Goal: Transaction & Acquisition: Purchase product/service

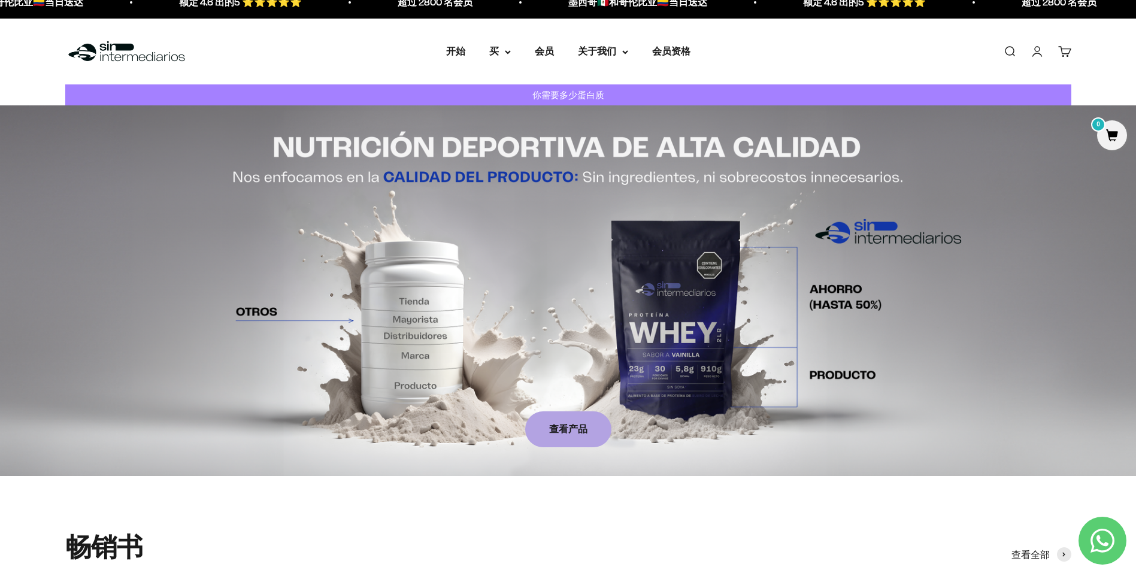
scroll to position [7, 0]
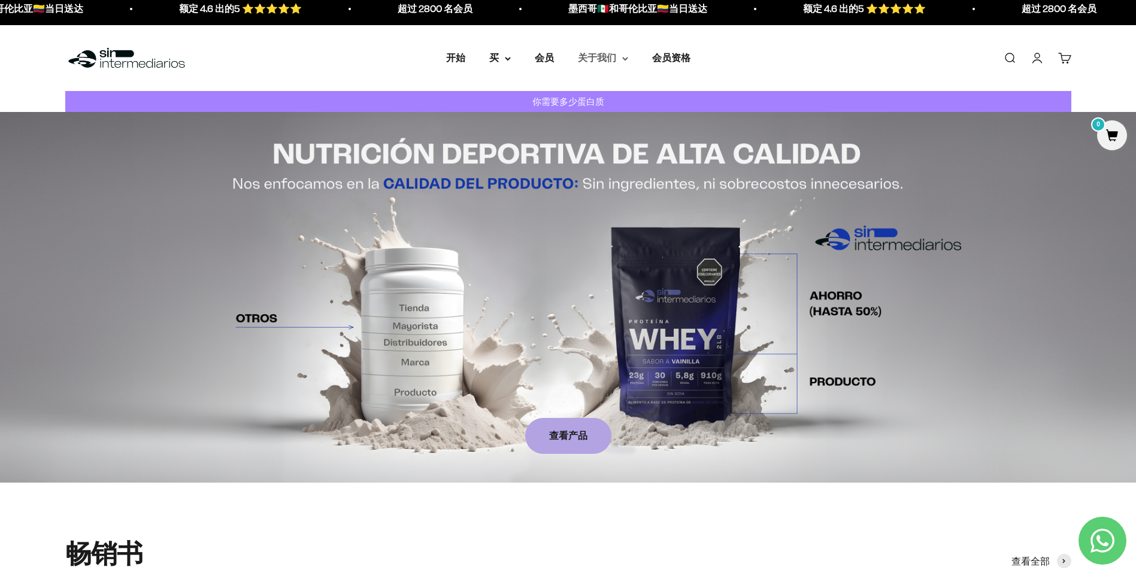
click at [618, 63] on summary "关于我们" at bounding box center [603, 58] width 50 height 16
click at [619, 51] on summary "关于我们" at bounding box center [603, 58] width 50 height 16
click at [626, 58] on icon at bounding box center [625, 58] width 5 height 2
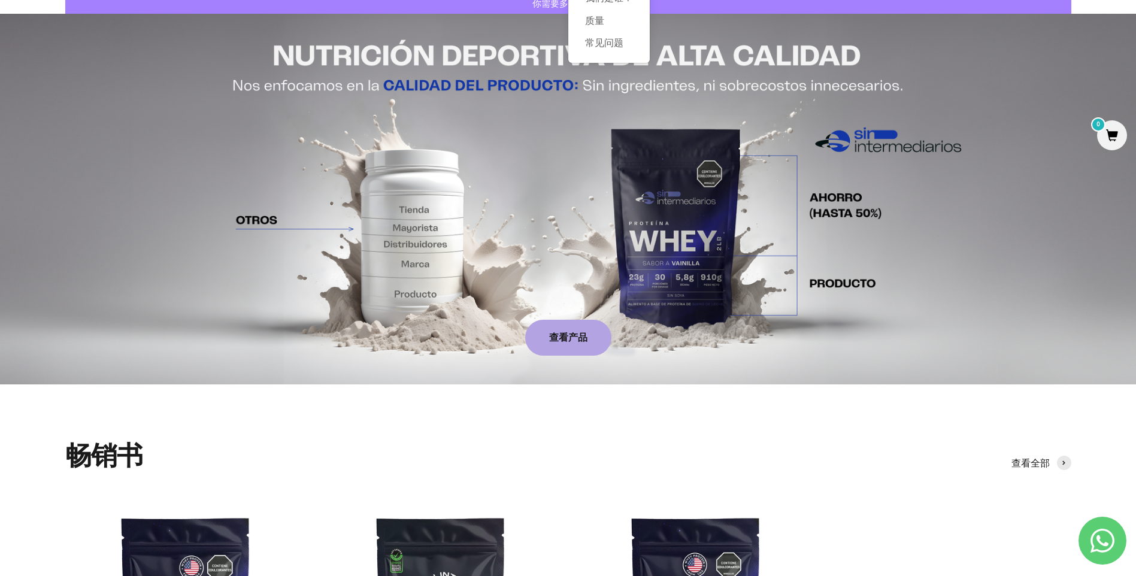
scroll to position [0, 0]
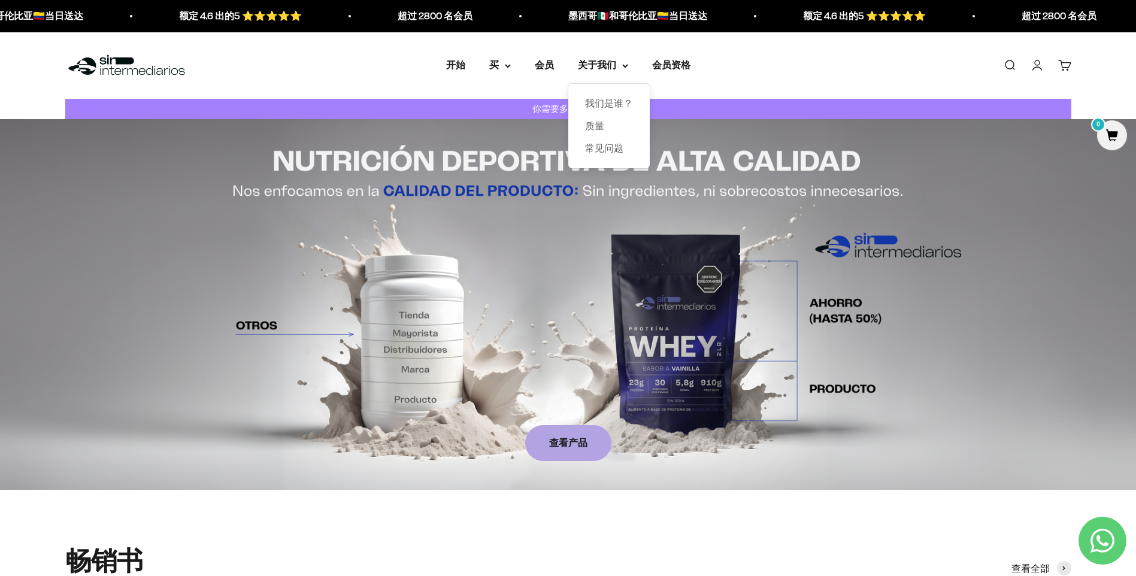
click at [786, 80] on div "Menú Buscar 开始 买 蛋白质 查看全部 乳清 国际标准化标准 煎饼 0" at bounding box center [568, 65] width 1136 height 66
click at [501, 68] on summary "买" at bounding box center [500, 65] width 22 height 16
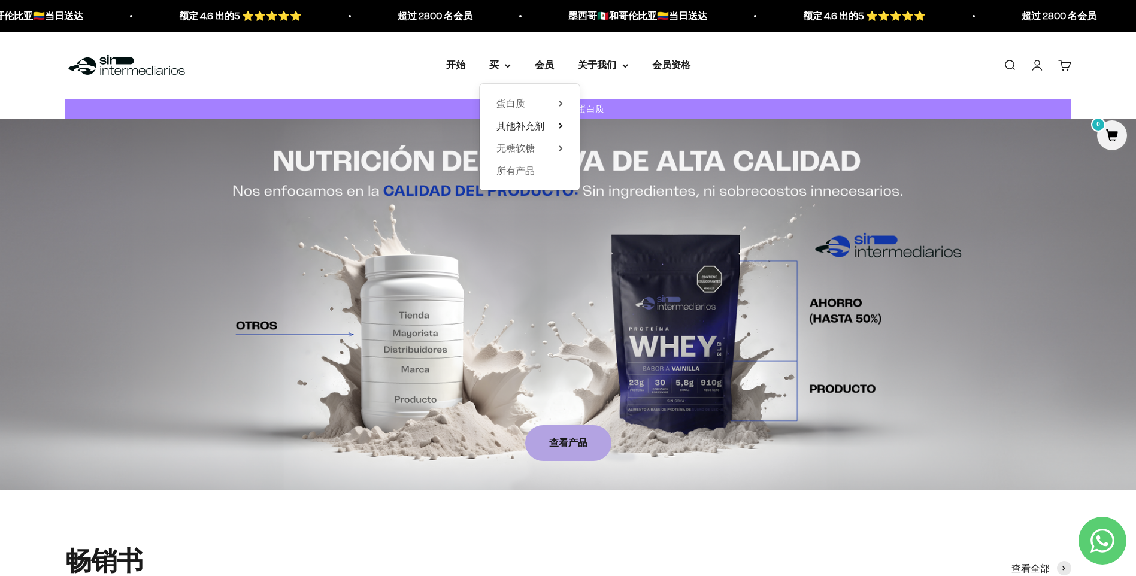
click at [544, 123] on summary "其他补充剂" at bounding box center [529, 126] width 66 height 16
click at [529, 171] on span "所有产品" at bounding box center [515, 170] width 38 height 10
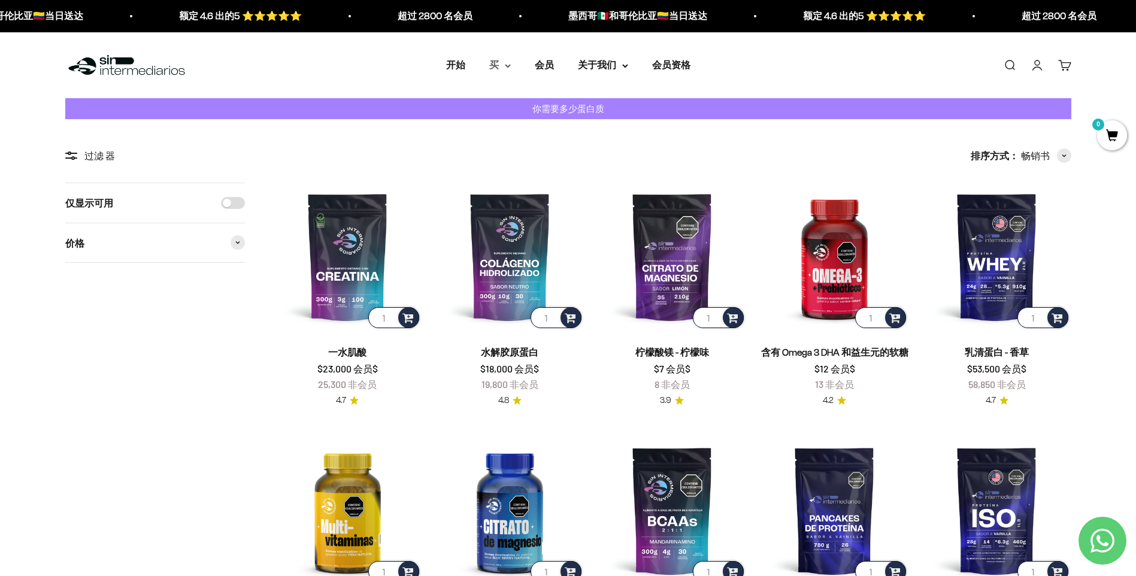
click at [508, 65] on icon at bounding box center [508, 65] width 6 height 4
click at [506, 65] on icon at bounding box center [507, 65] width 5 height 2
